Goal: Transaction & Acquisition: Purchase product/service

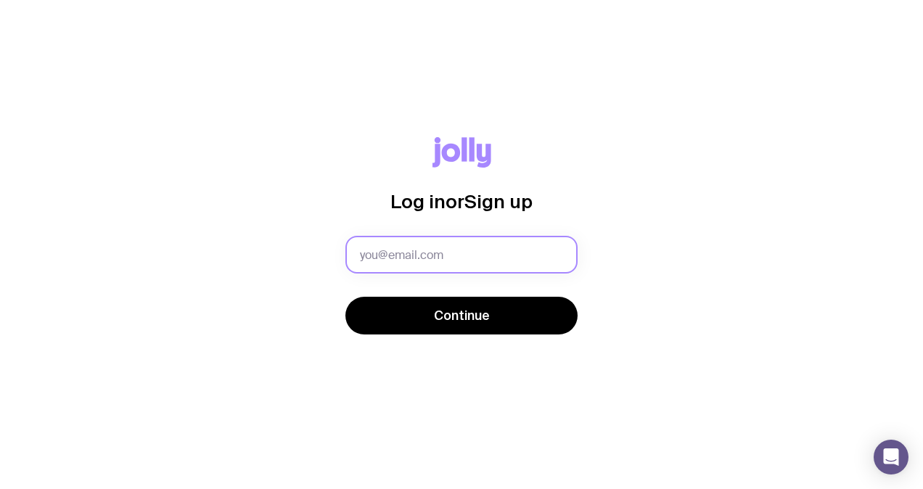
type input "[PERSON_NAME][EMAIL_ADDRESS][PERSON_NAME][DOMAIN_NAME]"
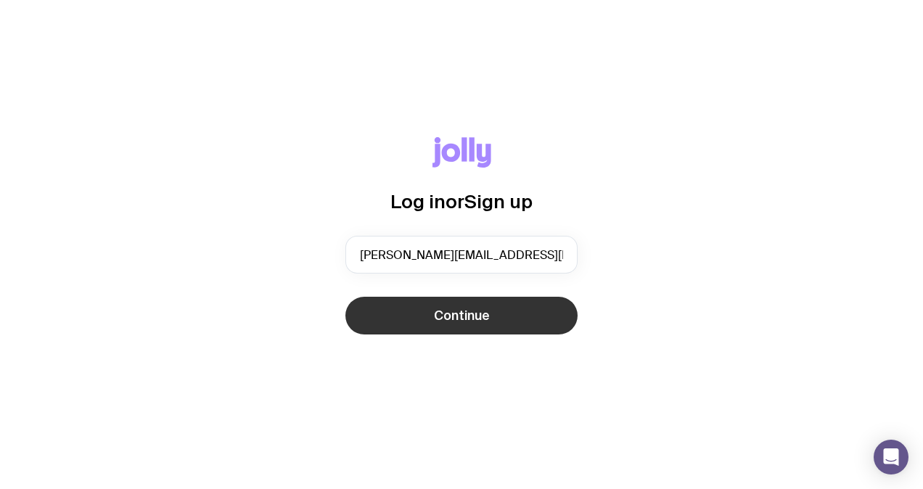
click at [438, 316] on span "Continue" at bounding box center [462, 315] width 56 height 17
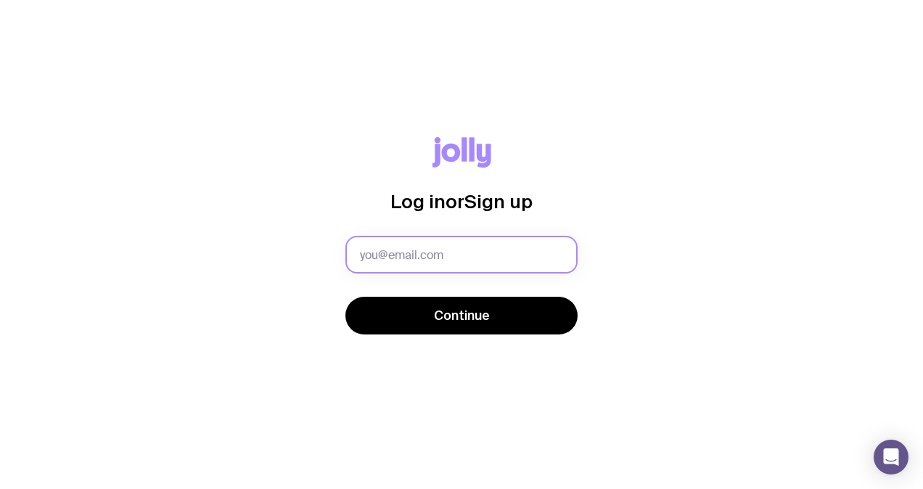
click at [415, 249] on input "text" at bounding box center [461, 255] width 232 height 38
type input "[PERSON_NAME][EMAIL_ADDRESS][PERSON_NAME][DOMAIN_NAME]"
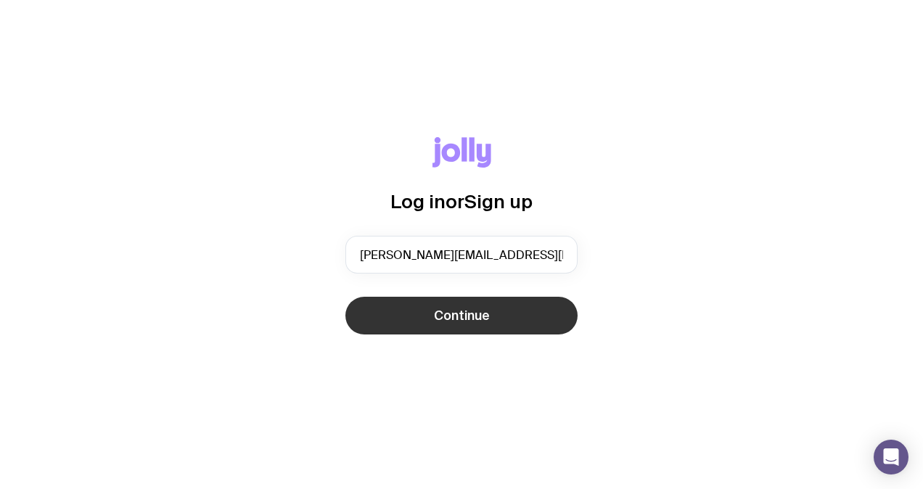
click at [447, 313] on span "Continue" at bounding box center [462, 315] width 56 height 17
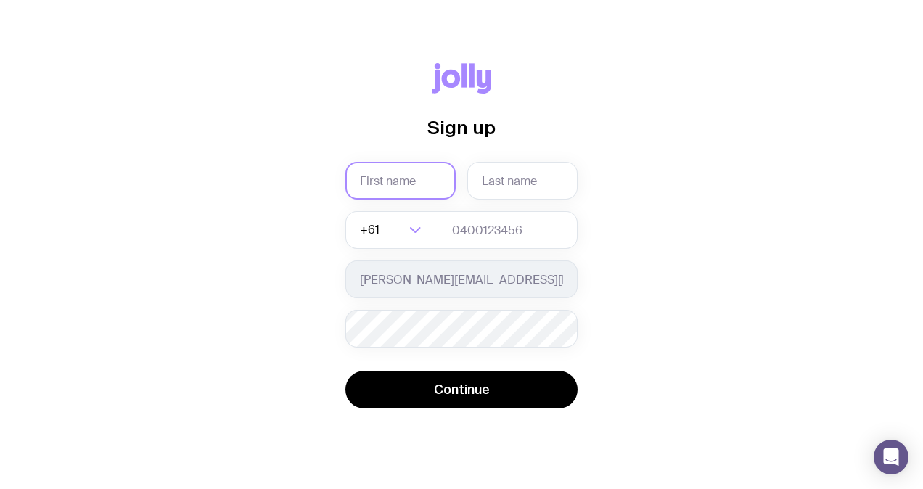
click at [416, 174] on input "text" at bounding box center [400, 181] width 110 height 38
type input "[PERSON_NAME]"
type input "0493469281"
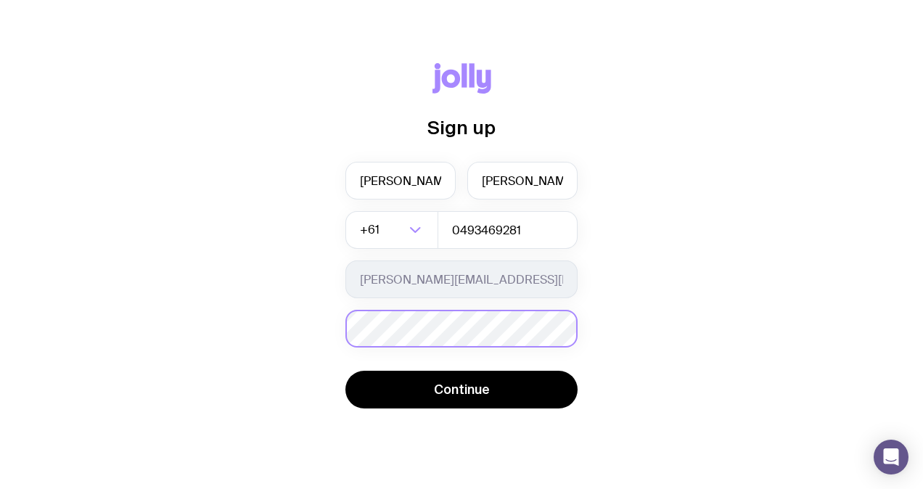
click at [443, 334] on div "Password must contain: at least 8 characters an uppercase letter a lowercase le…" at bounding box center [461, 329] width 232 height 38
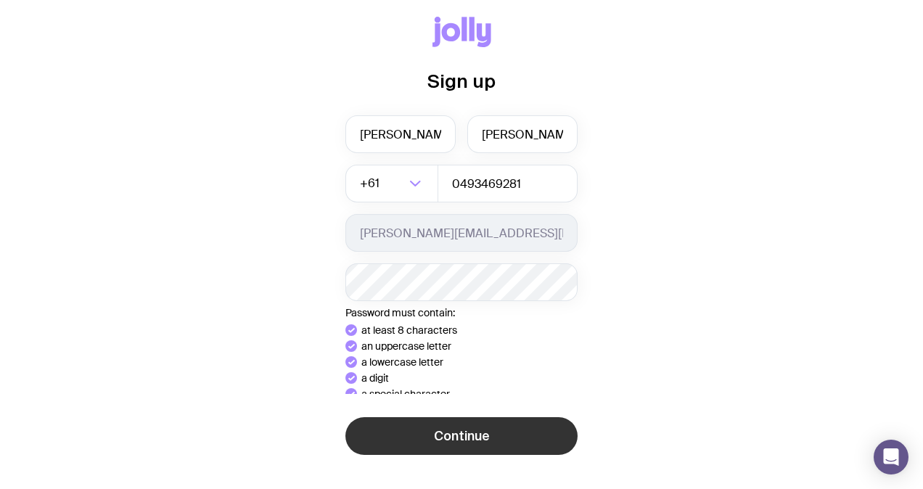
click at [490, 434] on button "Continue" at bounding box center [461, 436] width 232 height 38
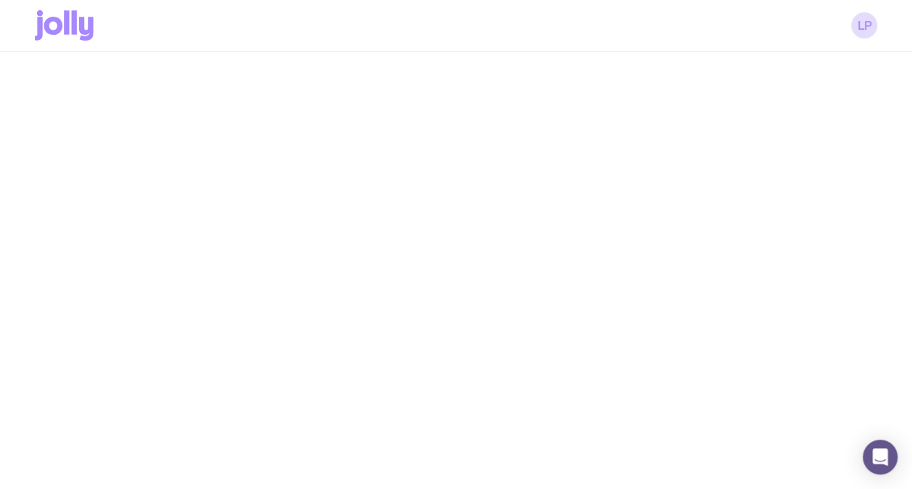
scroll to position [51, 0]
click at [868, 33] on link "LP" at bounding box center [864, 25] width 26 height 26
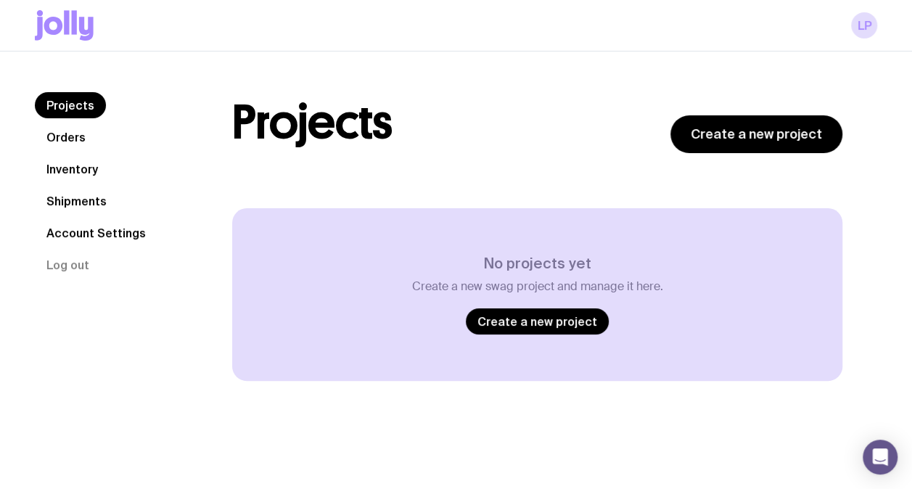
click at [57, 139] on link "Orders" at bounding box center [66, 137] width 62 height 26
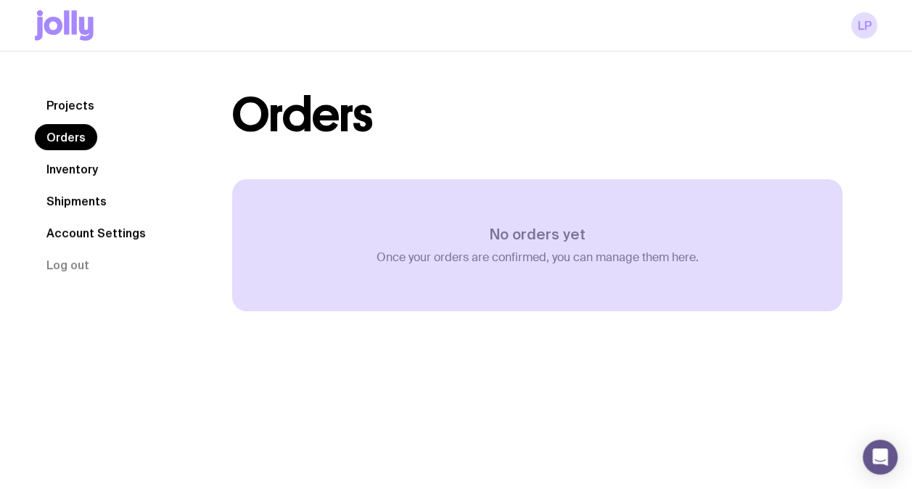
click at [71, 167] on link "Inventory" at bounding box center [72, 169] width 75 height 26
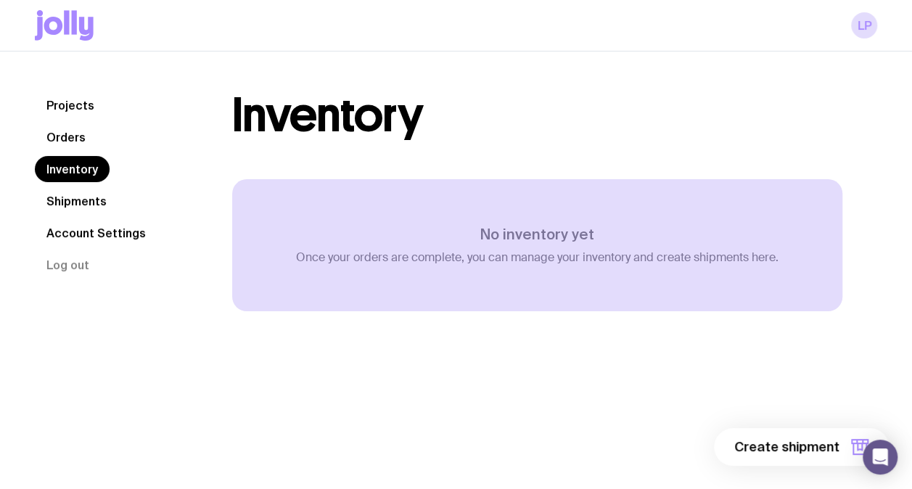
click at [81, 200] on link "Shipments" at bounding box center [76, 201] width 83 height 26
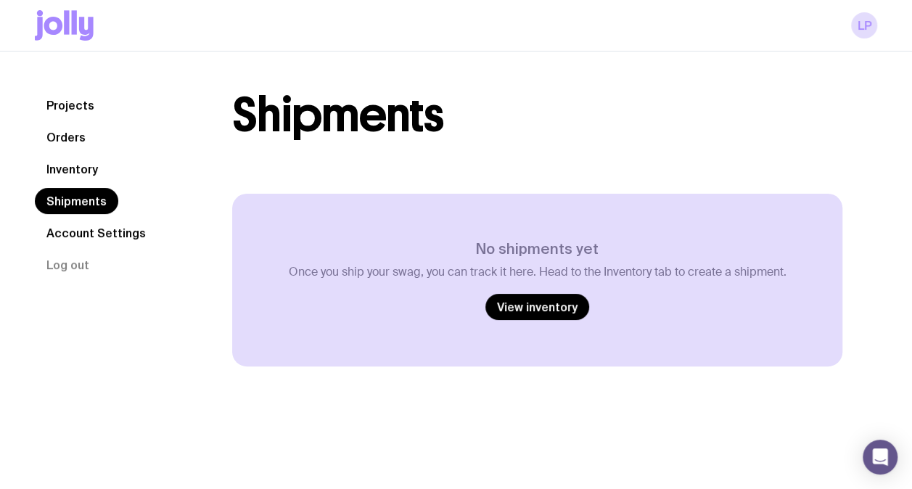
click at [99, 240] on link "Account Settings" at bounding box center [96, 233] width 123 height 26
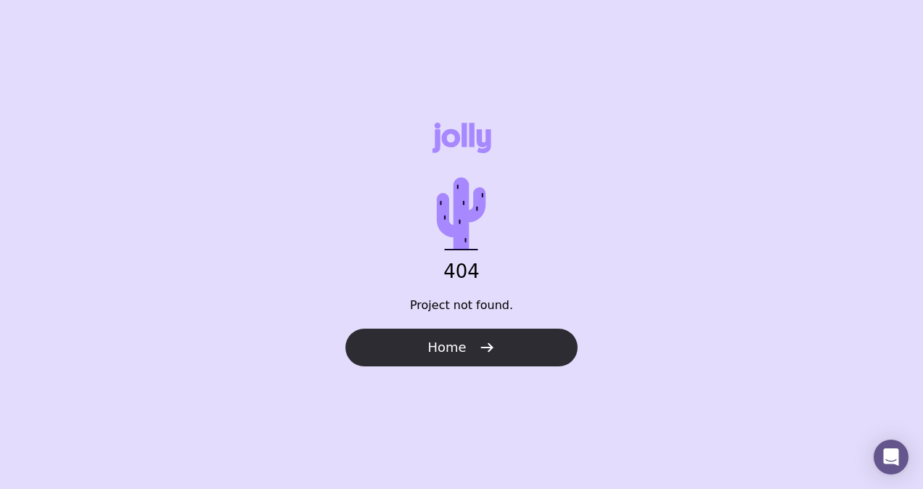
click at [458, 351] on span "Home" at bounding box center [446, 347] width 38 height 17
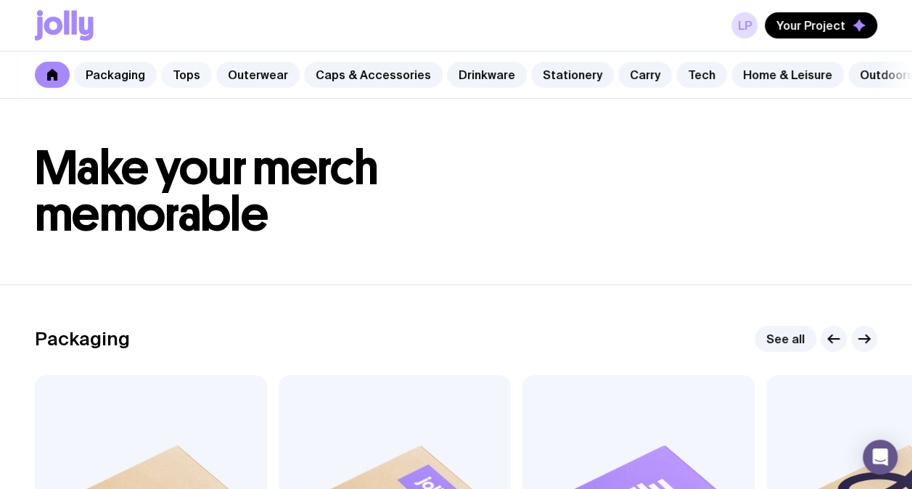
click at [189, 75] on link "Tops" at bounding box center [186, 75] width 51 height 26
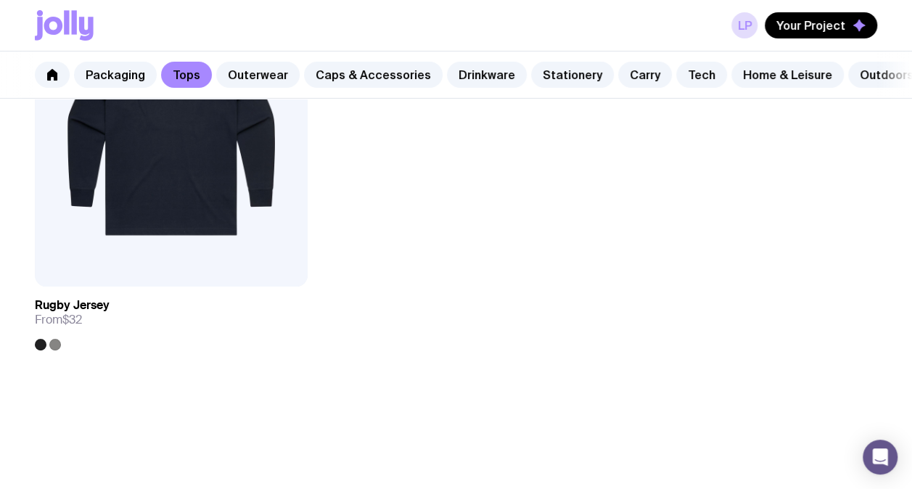
scroll to position [2610, 0]
click at [269, 71] on link "Outerwear" at bounding box center [257, 75] width 83 height 26
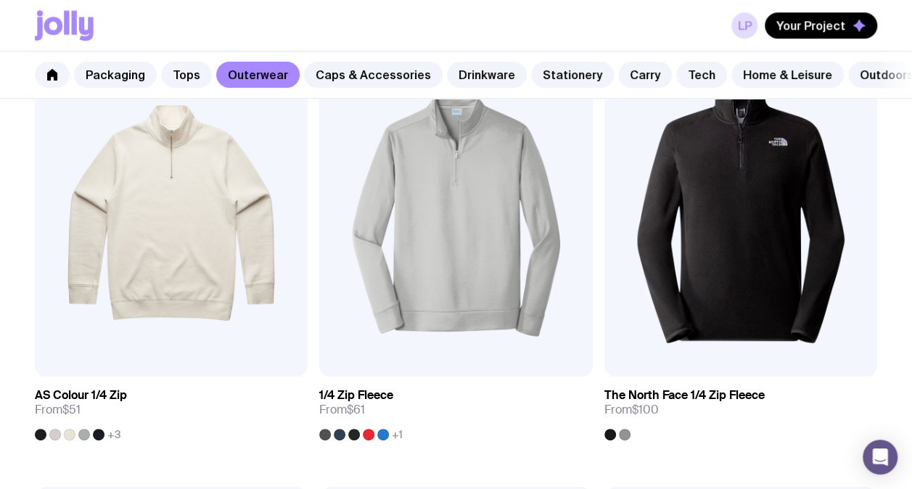
scroll to position [766, 0]
click at [247, 226] on img at bounding box center [171, 214] width 273 height 328
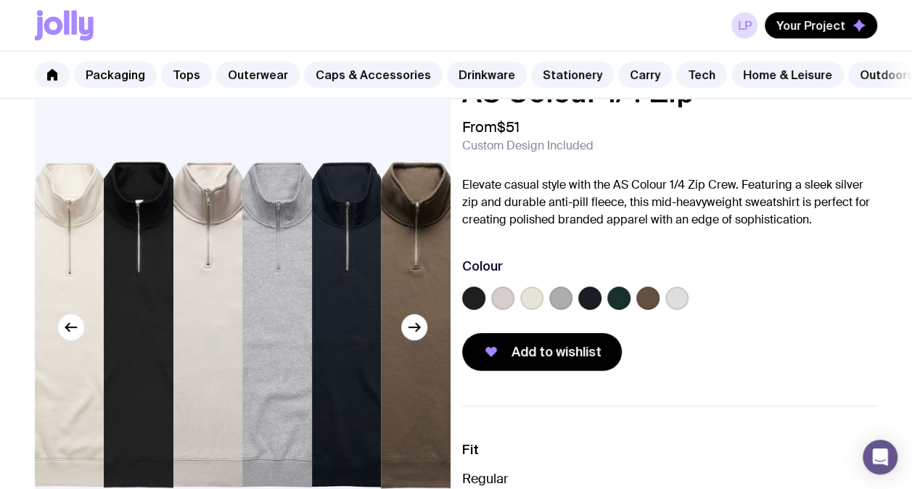
scroll to position [46, 0]
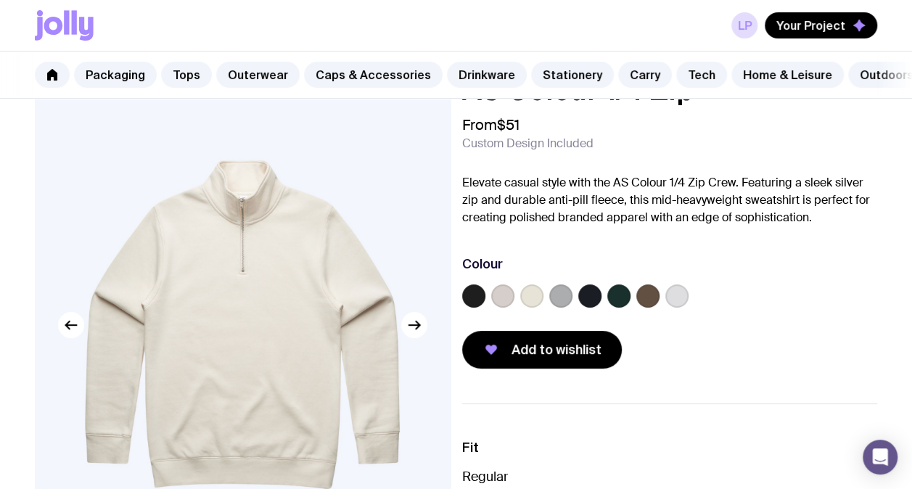
click at [595, 306] on label at bounding box center [589, 295] width 23 height 23
click at [0, 0] on input "radio" at bounding box center [0, 0] width 0 height 0
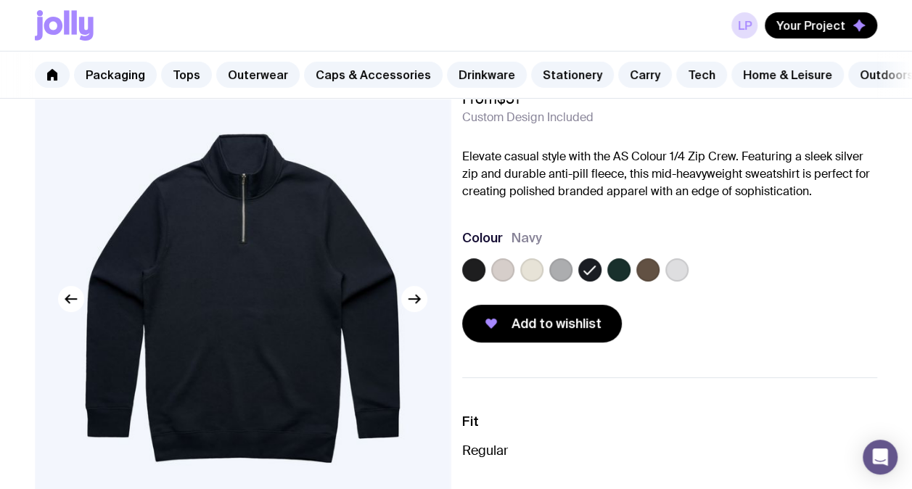
scroll to position [78, 0]
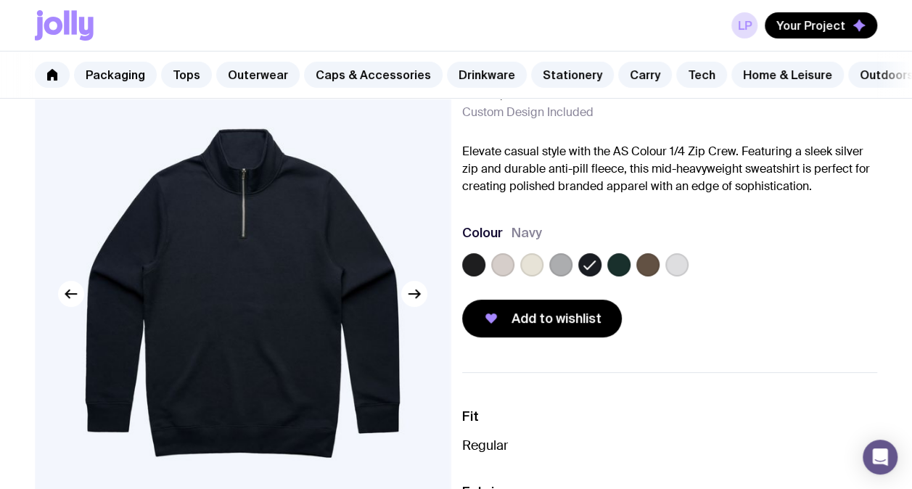
click at [466, 269] on label at bounding box center [473, 264] width 23 height 23
click at [0, 0] on input "radio" at bounding box center [0, 0] width 0 height 0
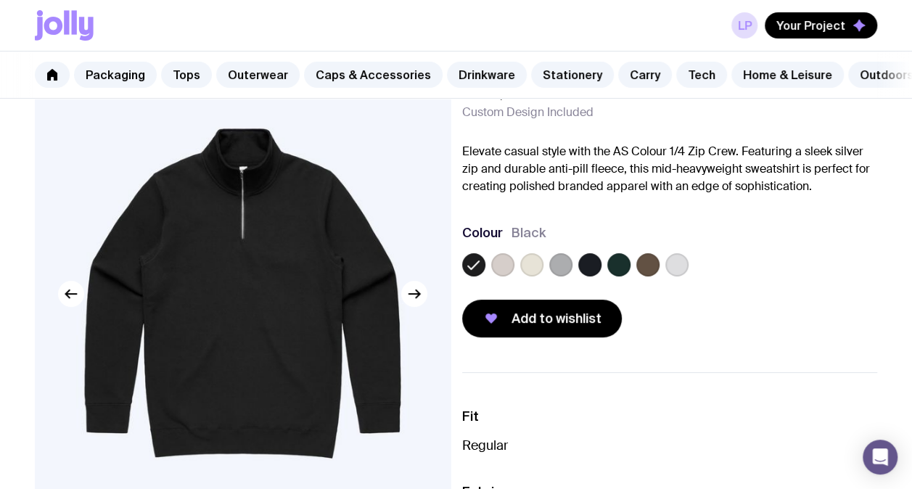
click at [499, 276] on label at bounding box center [502, 264] width 23 height 23
click at [0, 0] on input "radio" at bounding box center [0, 0] width 0 height 0
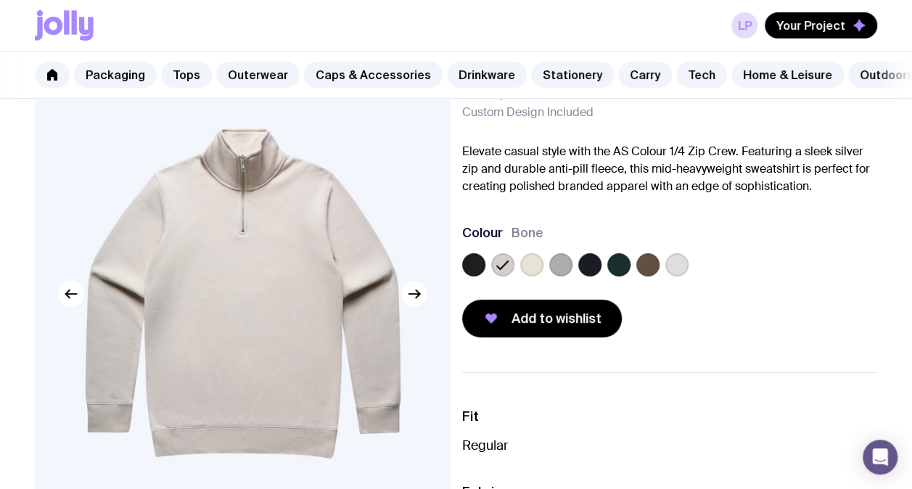
click at [544, 280] on div at bounding box center [670, 267] width 416 height 29
click at [538, 276] on label at bounding box center [531, 264] width 23 height 23
click at [0, 0] on input "radio" at bounding box center [0, 0] width 0 height 0
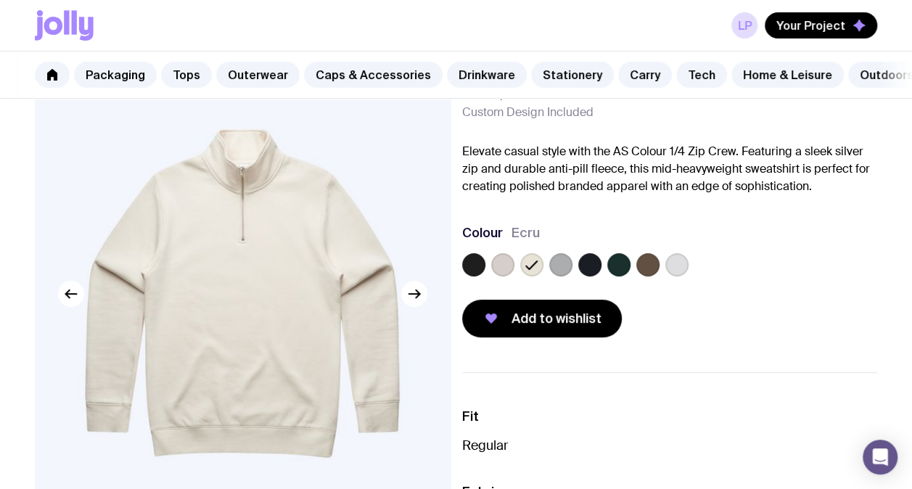
click at [563, 276] on label at bounding box center [560, 264] width 23 height 23
click at [0, 0] on input "radio" at bounding box center [0, 0] width 0 height 0
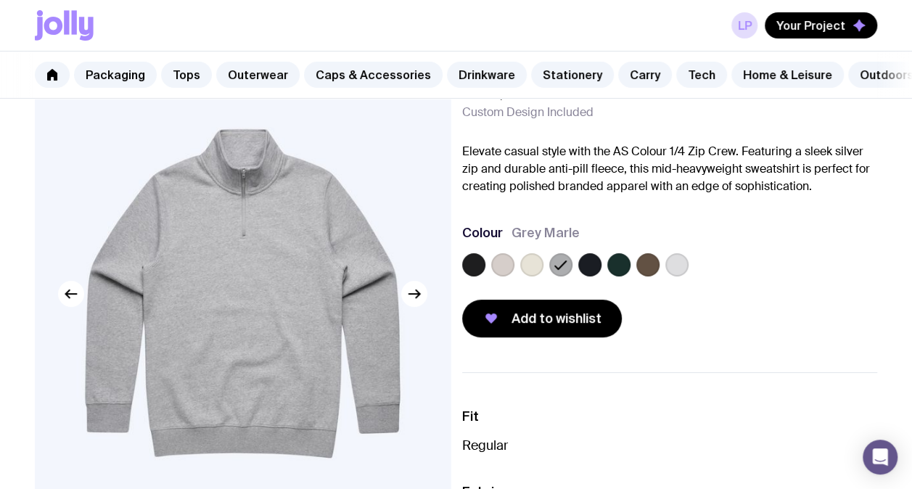
click at [593, 276] on label at bounding box center [589, 264] width 23 height 23
click at [0, 0] on input "radio" at bounding box center [0, 0] width 0 height 0
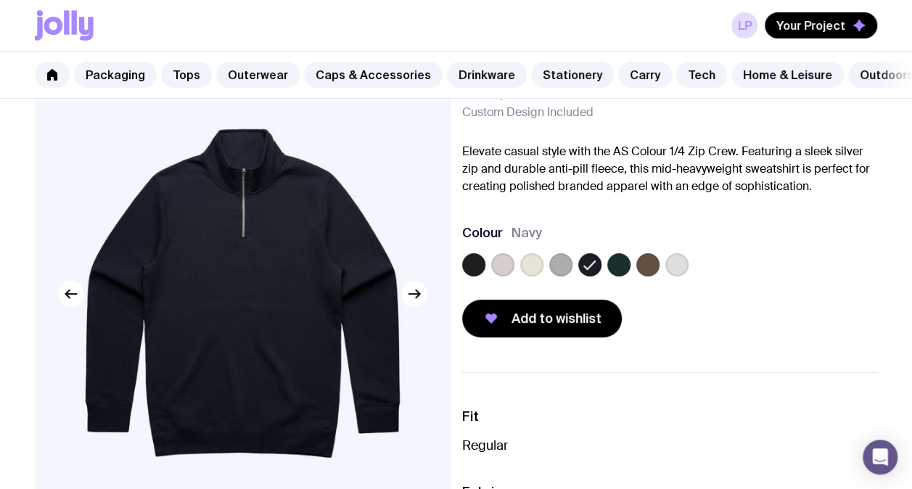
click at [624, 276] on label at bounding box center [618, 264] width 23 height 23
click at [0, 0] on input "radio" at bounding box center [0, 0] width 0 height 0
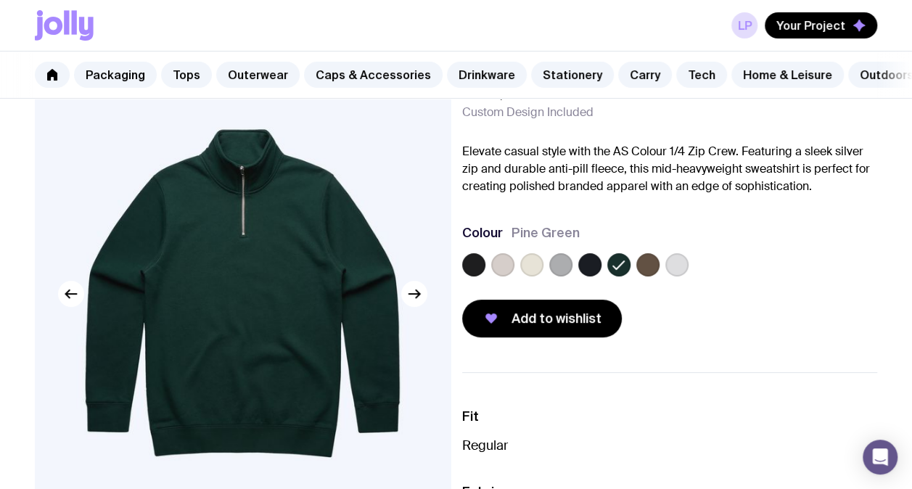
click at [658, 276] on label at bounding box center [647, 264] width 23 height 23
click at [0, 0] on input "radio" at bounding box center [0, 0] width 0 height 0
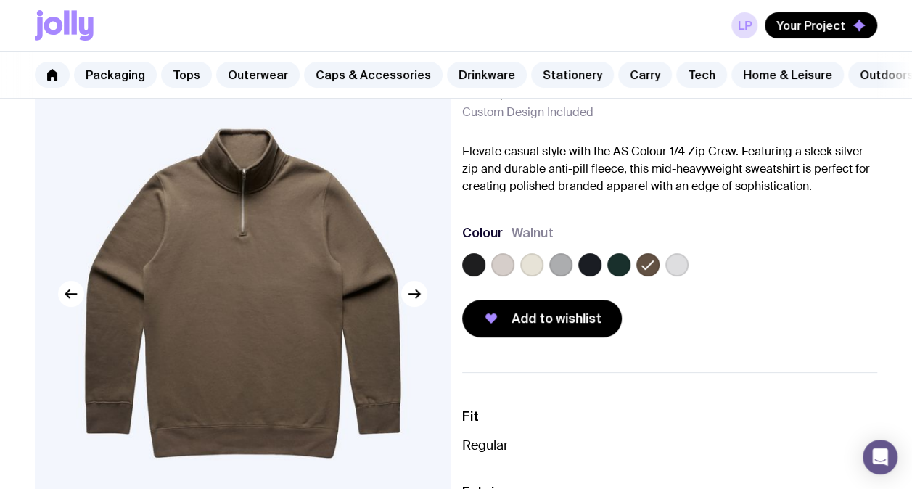
click at [687, 274] on label at bounding box center [676, 264] width 23 height 23
click at [0, 0] on input "radio" at bounding box center [0, 0] width 0 height 0
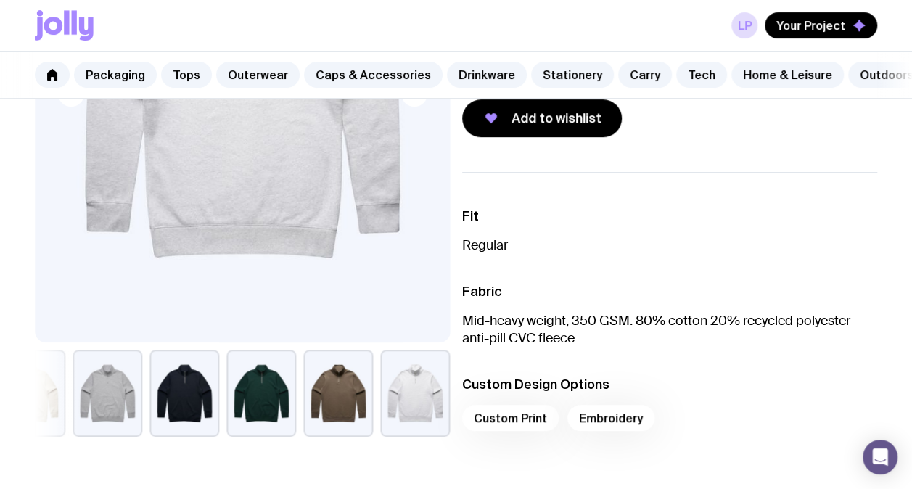
scroll to position [279, 0]
click at [181, 406] on button "button" at bounding box center [184, 392] width 70 height 87
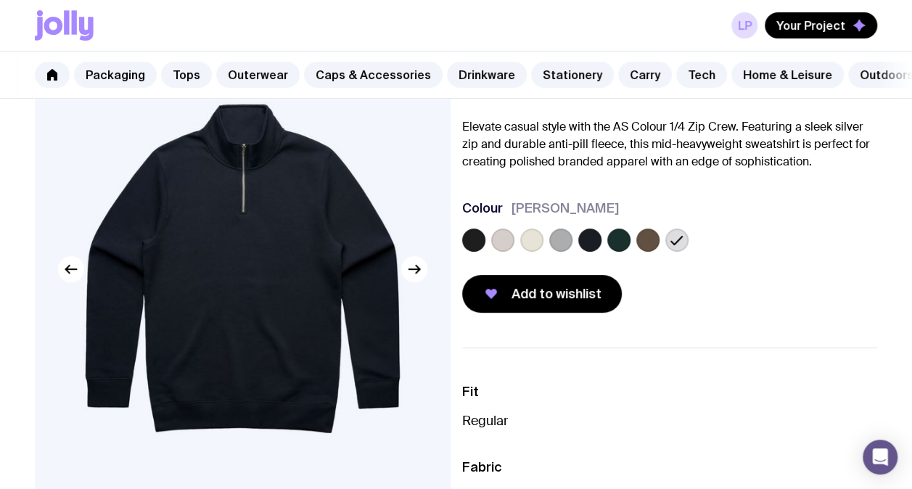
scroll to position [100, 0]
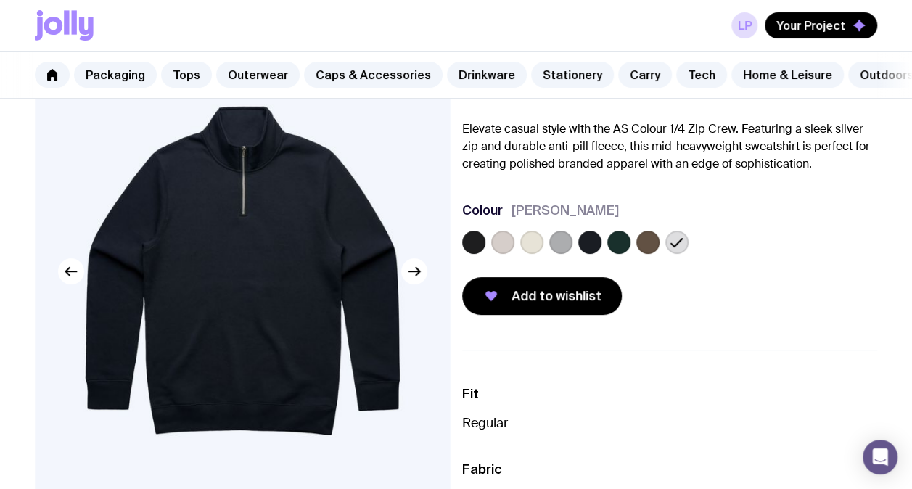
click at [593, 253] on label at bounding box center [589, 242] width 23 height 23
click at [0, 0] on input "radio" at bounding box center [0, 0] width 0 height 0
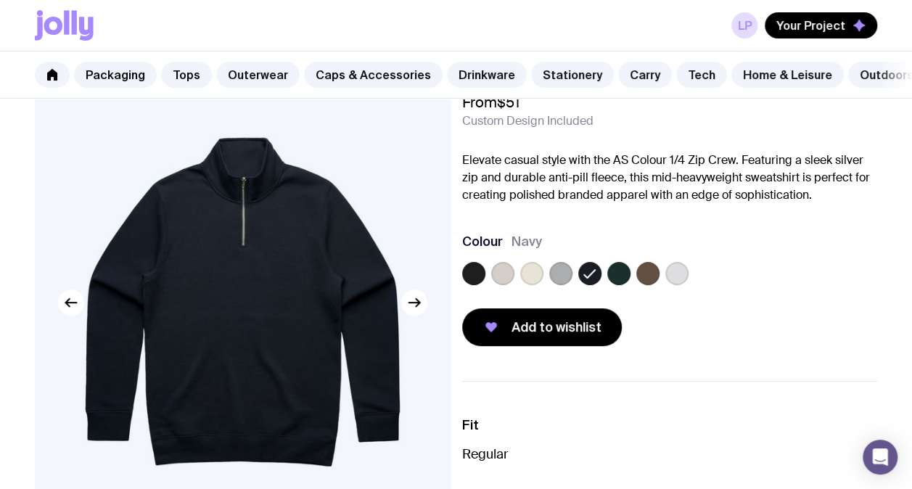
scroll to position [70, 0]
